Goal: Transaction & Acquisition: Purchase product/service

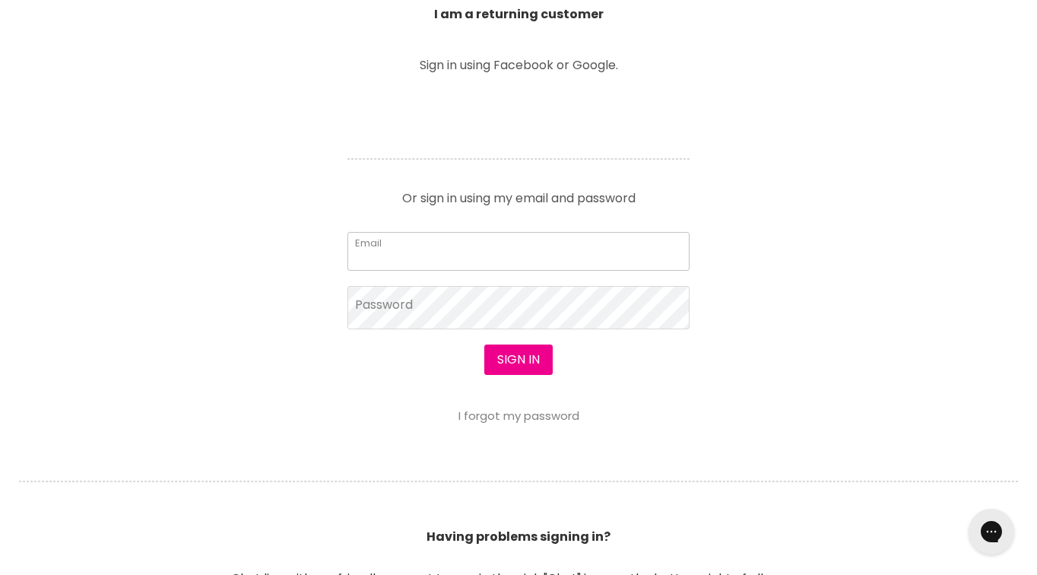
type input "tanya.underwood@bigpond.com"
click at [518, 360] on button "Sign in" at bounding box center [518, 359] width 68 height 30
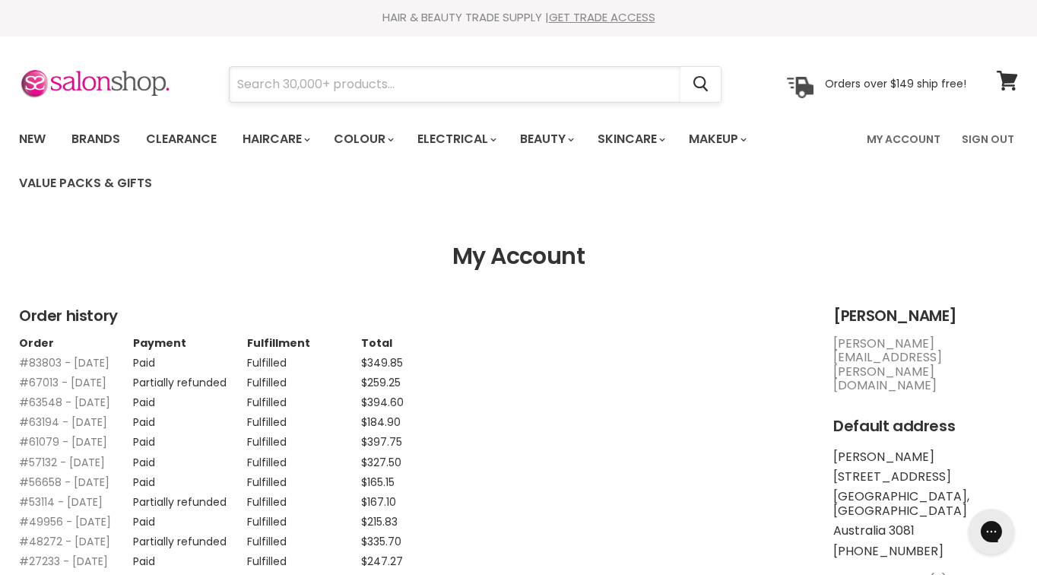
click at [314, 87] on input "Search" at bounding box center [455, 84] width 451 height 35
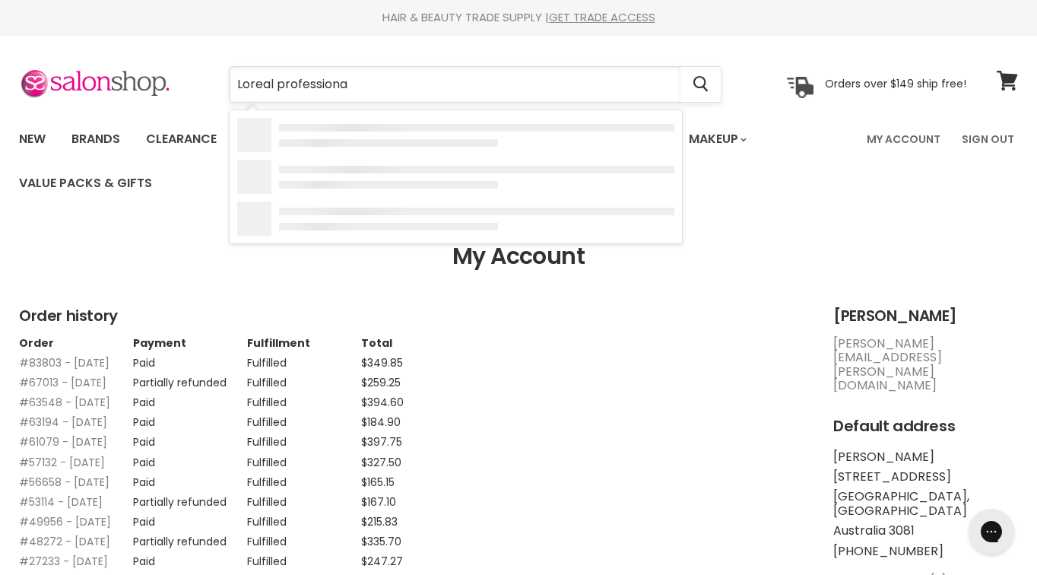
type input "Loreal professional"
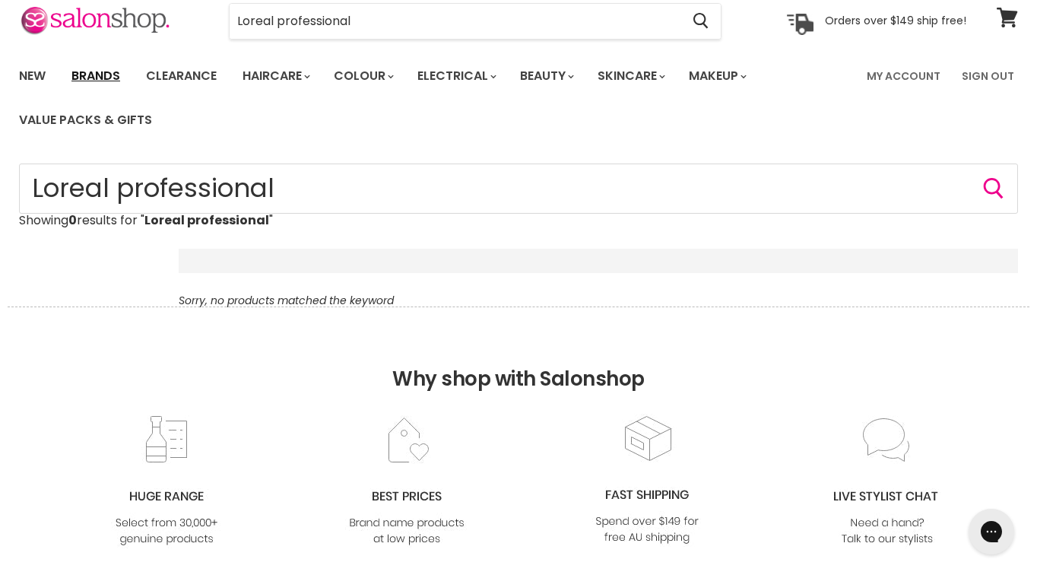
click at [94, 73] on link "Brands" at bounding box center [95, 76] width 71 height 32
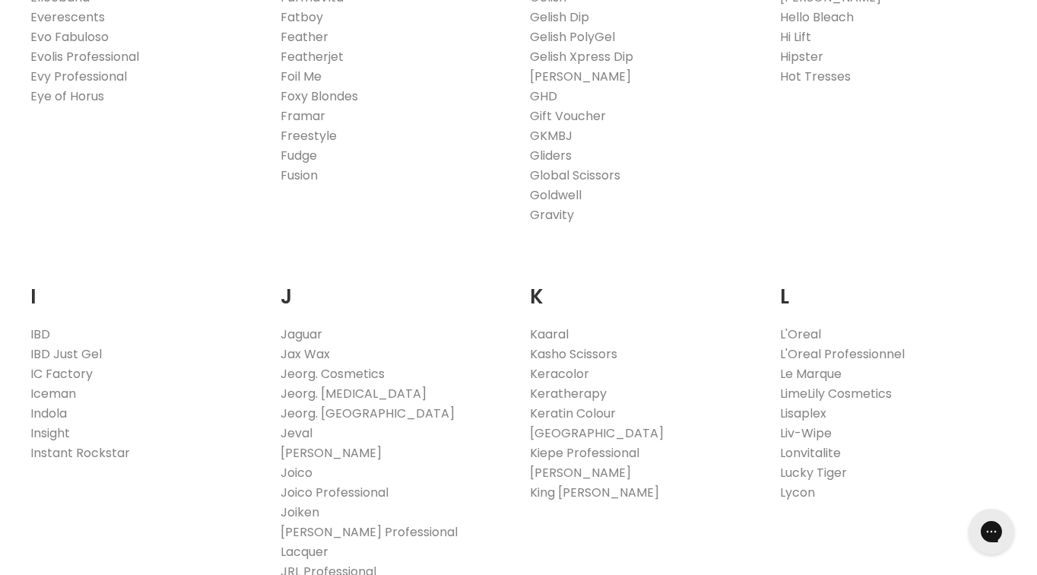
scroll to position [1155, 0]
click at [876, 350] on link "L'Oreal Professionnel" at bounding box center [842, 350] width 125 height 17
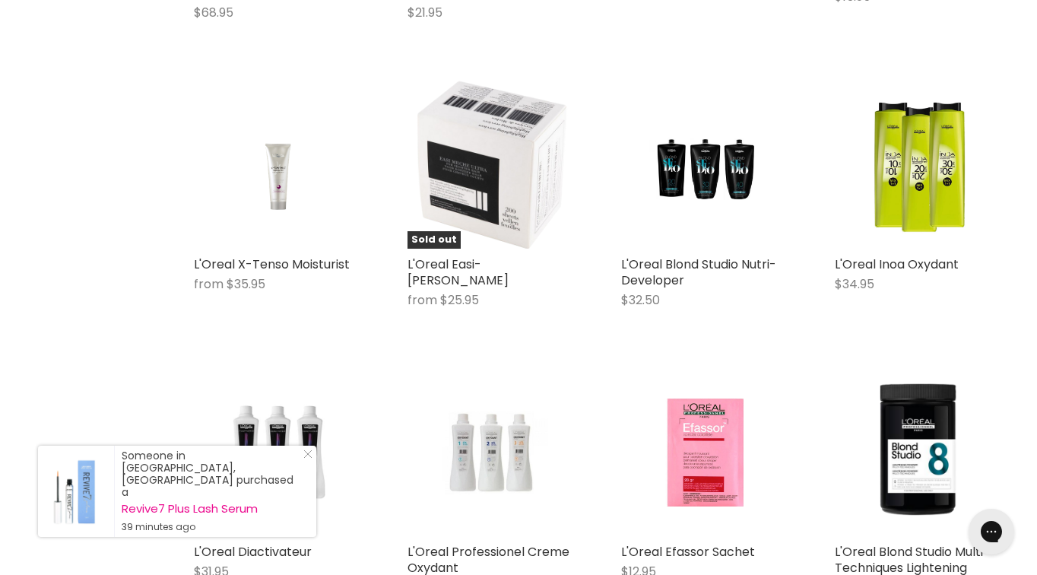
scroll to position [1814, 0]
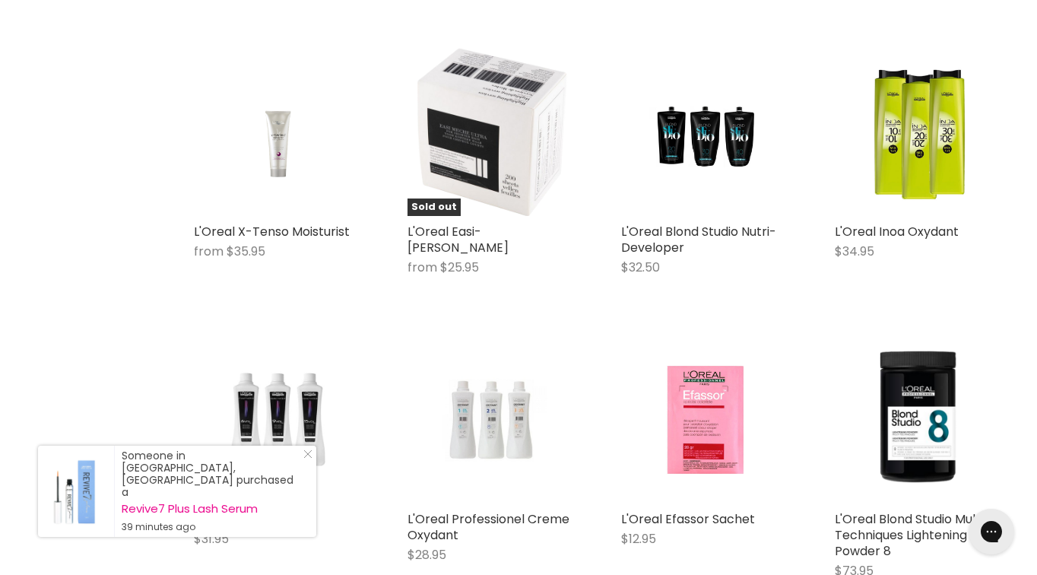
click at [495, 446] on img "Main content" at bounding box center [492, 419] width 112 height 168
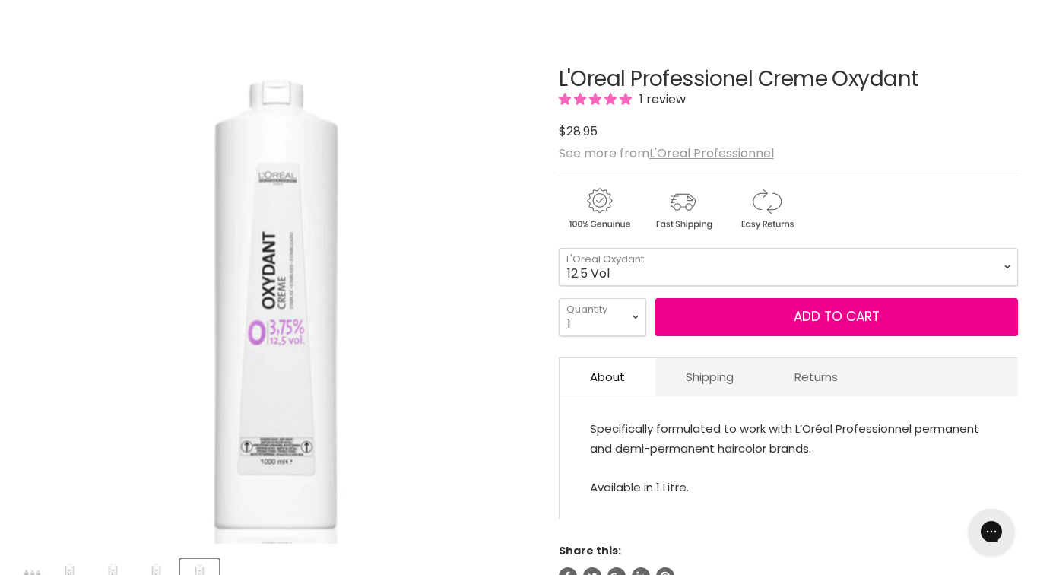
scroll to position [198, 0]
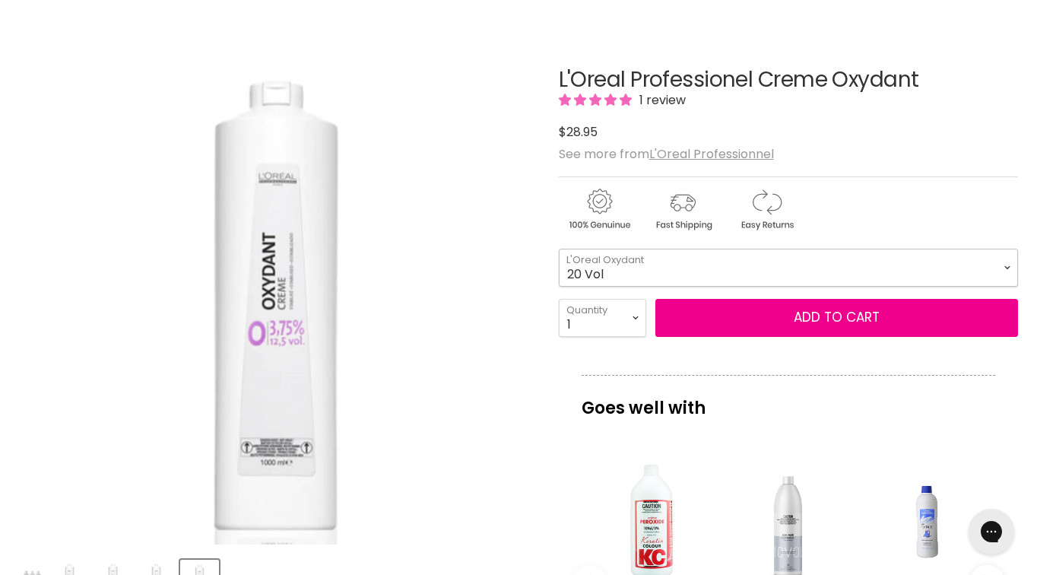
select select "20 Vol"
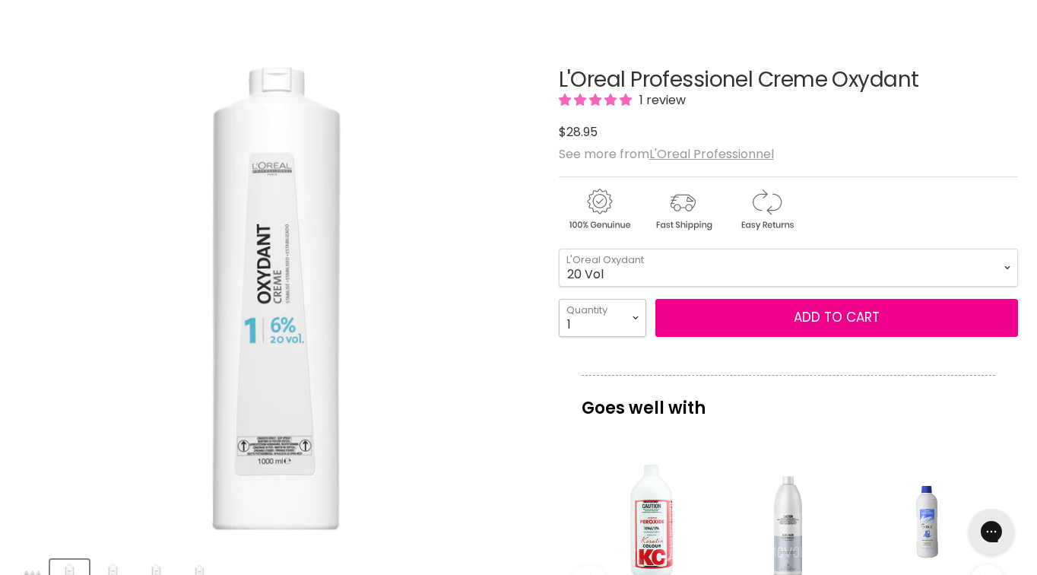
select select "3"
type input "3"
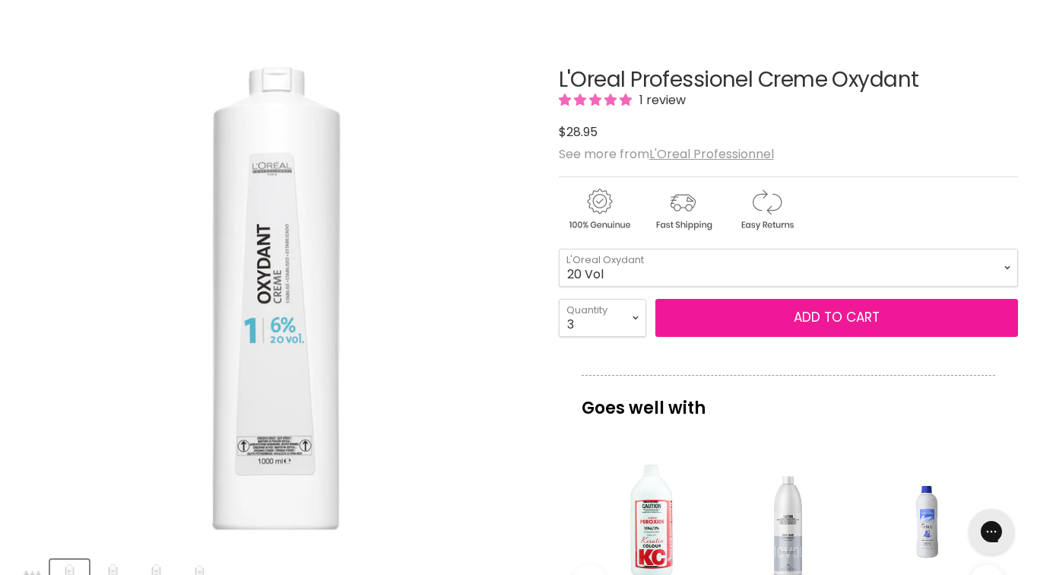
click at [822, 320] on button "Add to cart" at bounding box center [836, 318] width 363 height 38
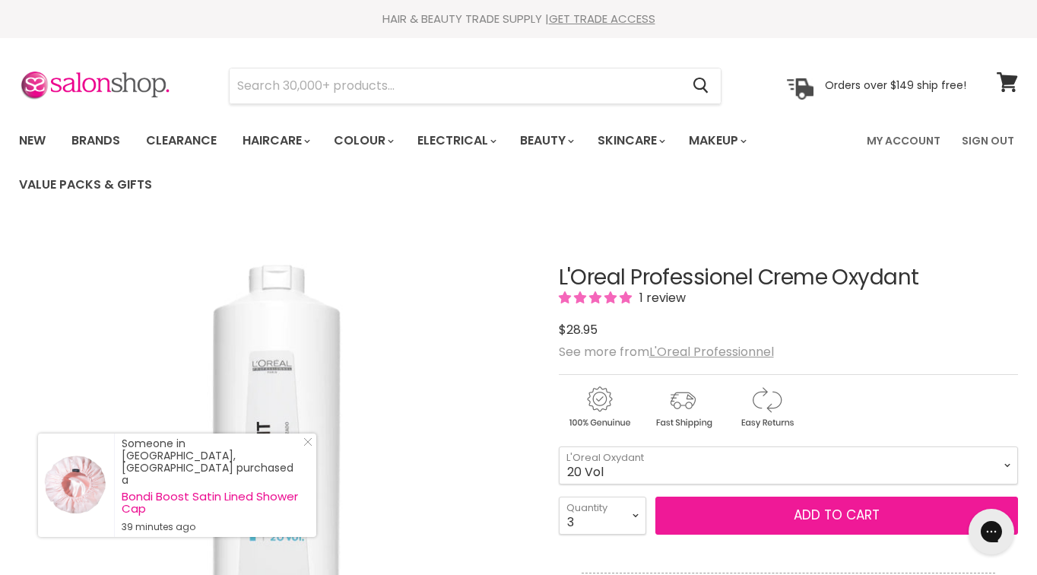
click at [794, 512] on button "Add to cart" at bounding box center [836, 515] width 363 height 38
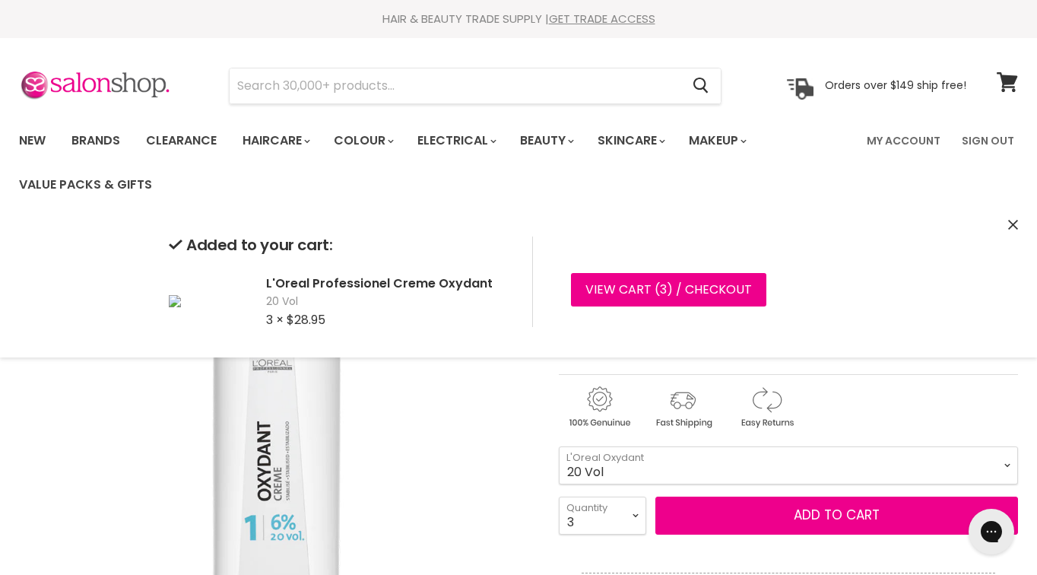
click at [381, 518] on img "L'Oreal Professionel Creme Oxydant image. Click or Scroll to Zoom." at bounding box center [276, 484] width 515 height 515
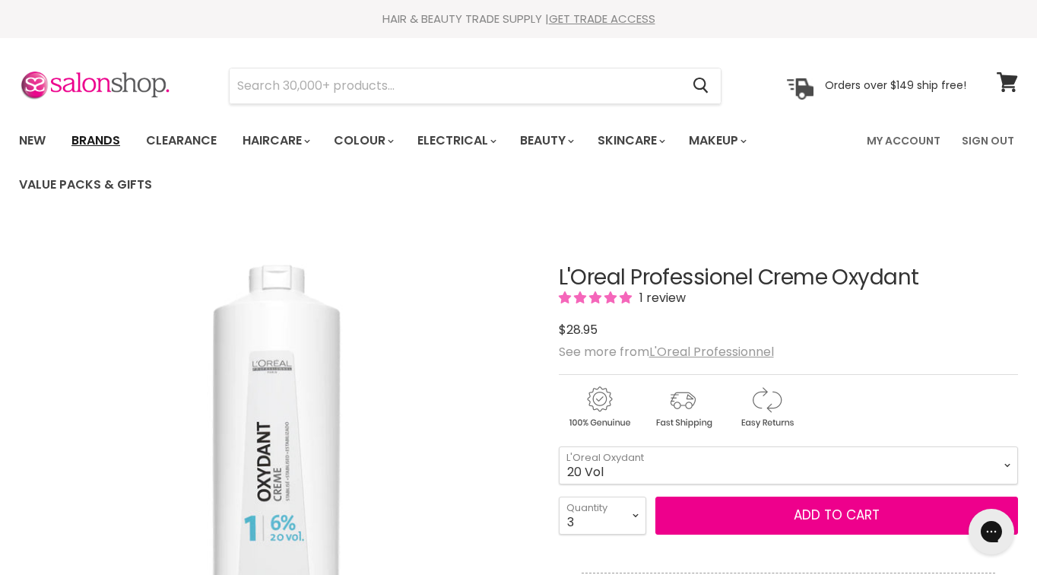
click at [100, 131] on link "Brands" at bounding box center [95, 141] width 71 height 32
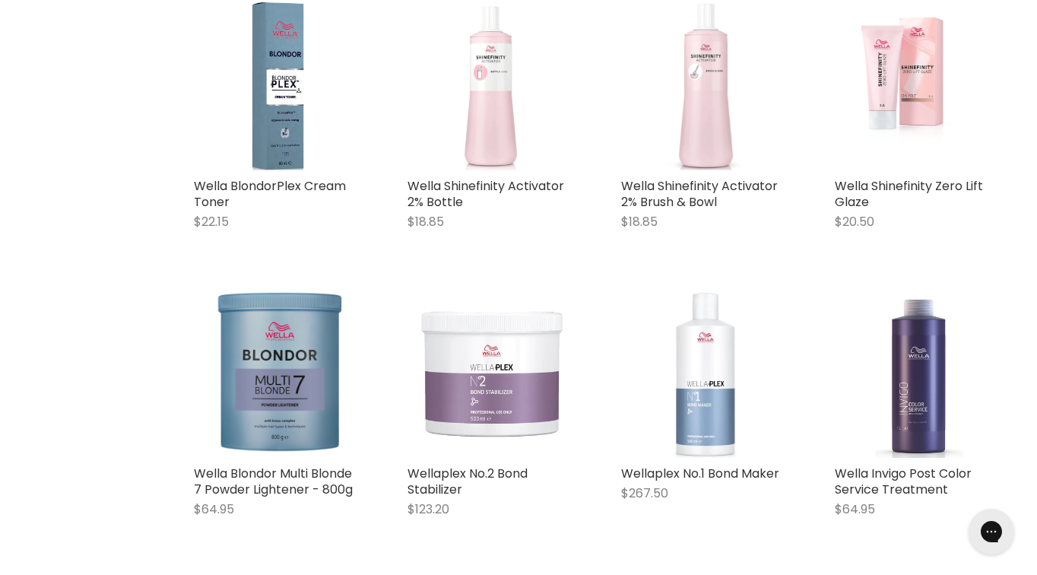
scroll to position [1009, 0]
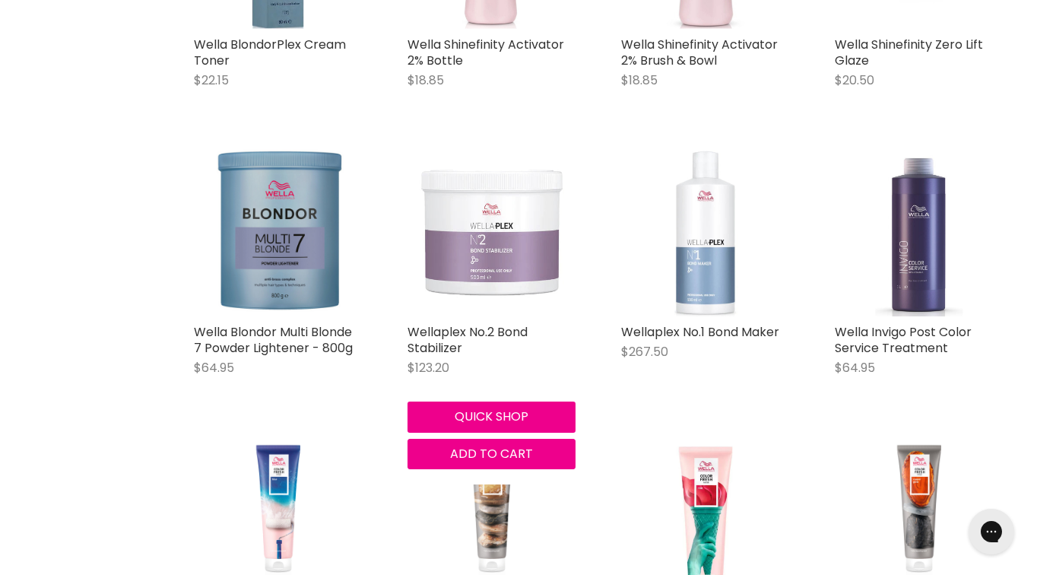
click at [502, 242] on img "Main content" at bounding box center [491, 232] width 168 height 168
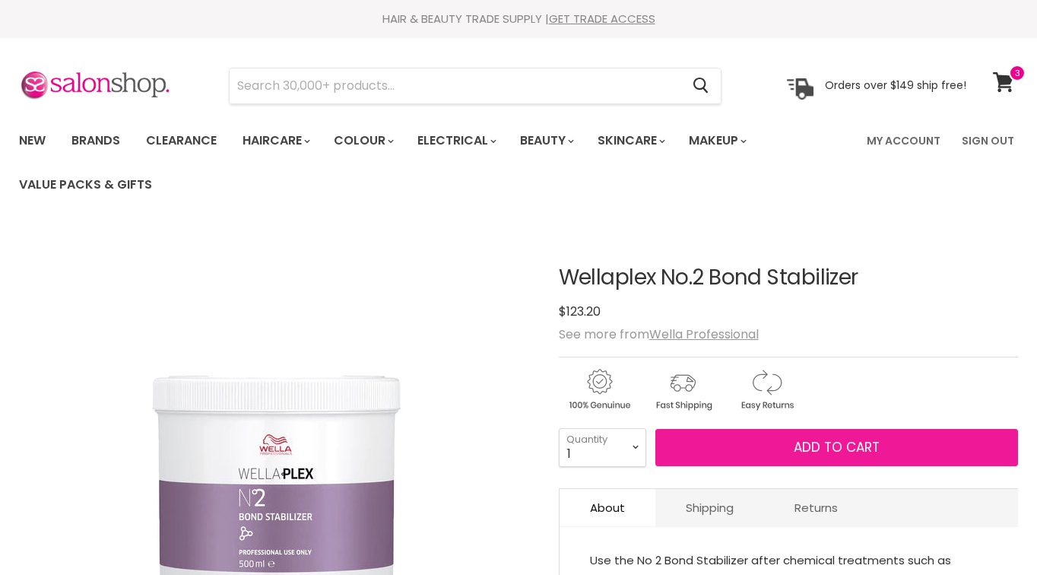
click at [845, 453] on span "Add to cart" at bounding box center [837, 447] width 86 height 18
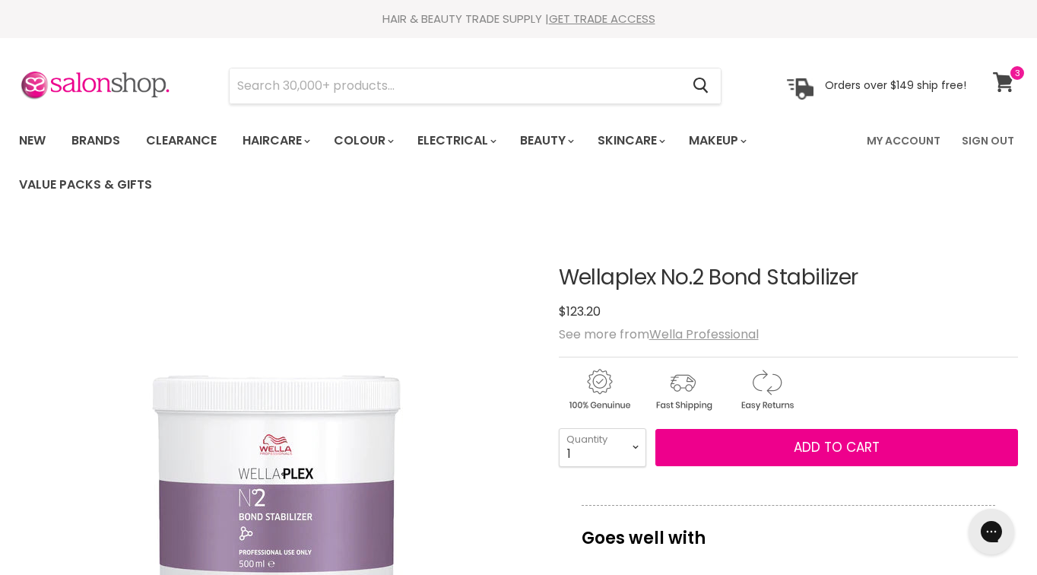
click at [1004, 82] on icon at bounding box center [1003, 82] width 21 height 20
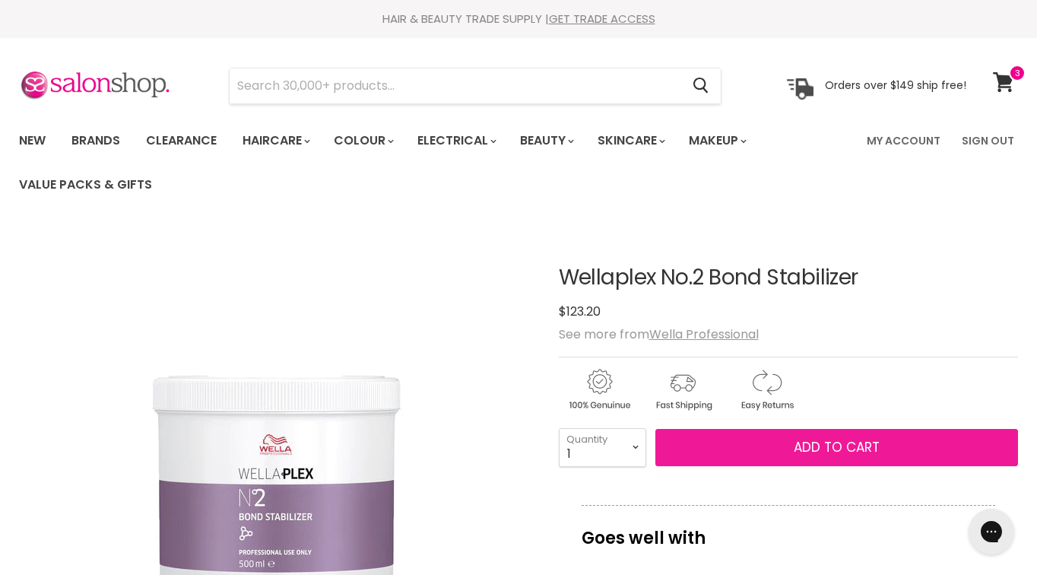
click at [805, 451] on span "Add to cart" at bounding box center [837, 447] width 86 height 18
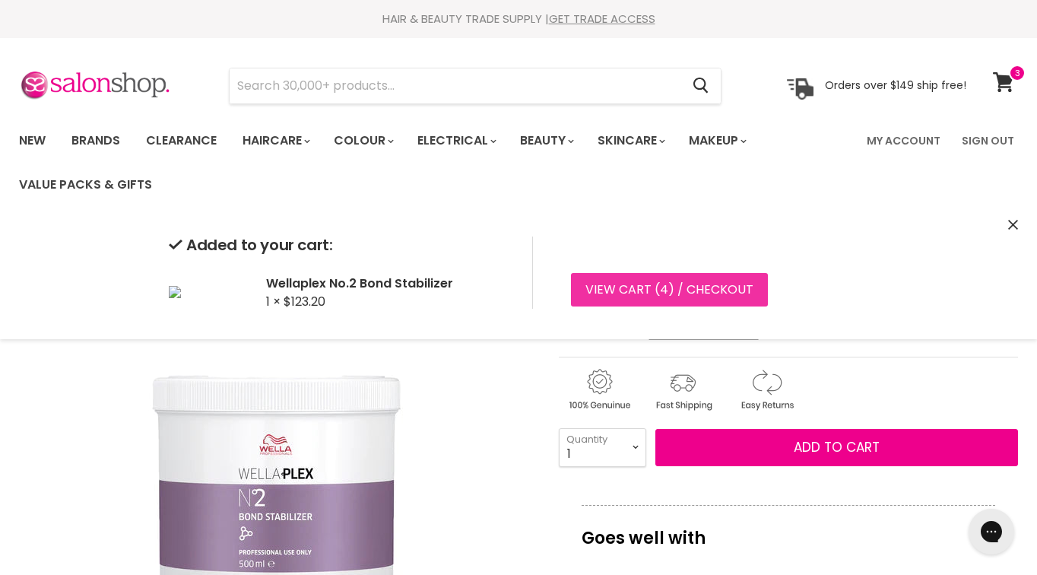
click at [707, 287] on link "View cart ( 4 ) / Checkout" at bounding box center [669, 289] width 197 height 33
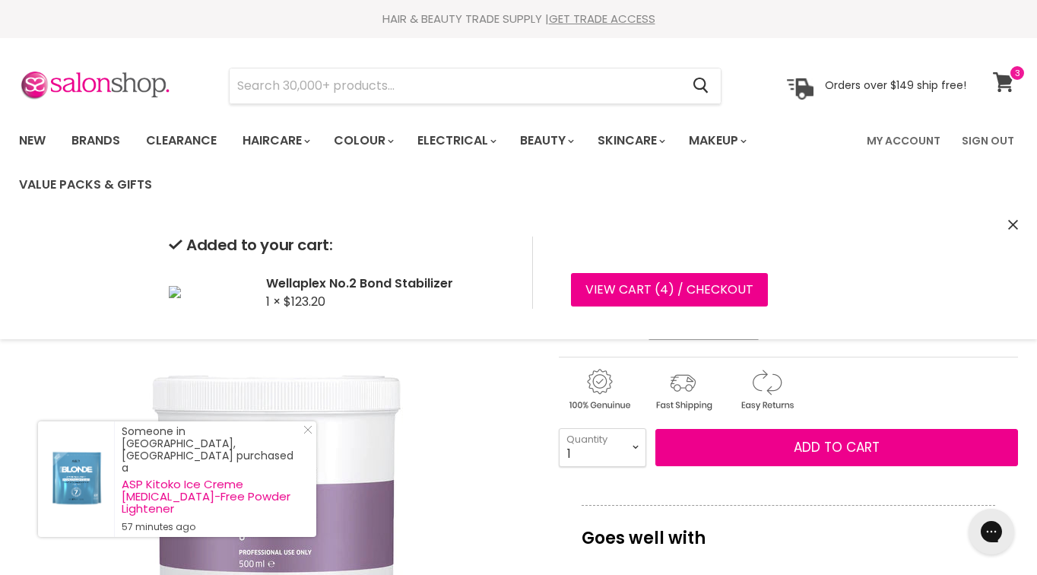
click at [1005, 83] on icon at bounding box center [1003, 82] width 21 height 20
